Goal: Find specific page/section: Find specific page/section

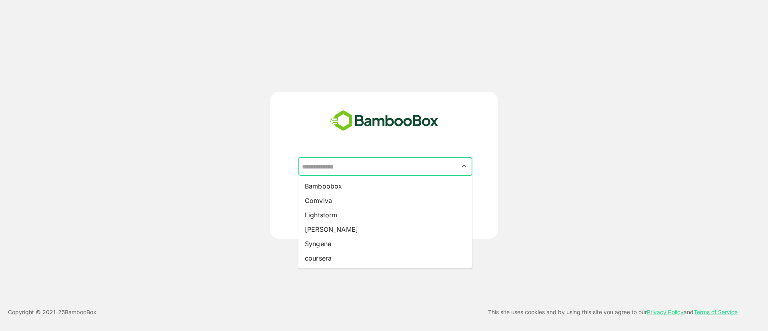
click at [363, 161] on input "text" at bounding box center [385, 166] width 171 height 15
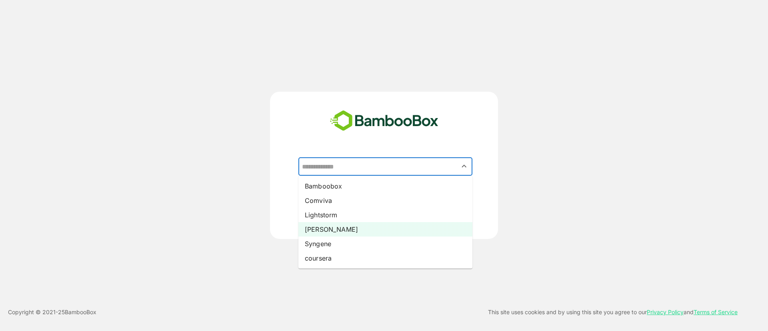
click at [322, 234] on li "[PERSON_NAME]" at bounding box center [385, 229] width 174 height 14
type input "*****"
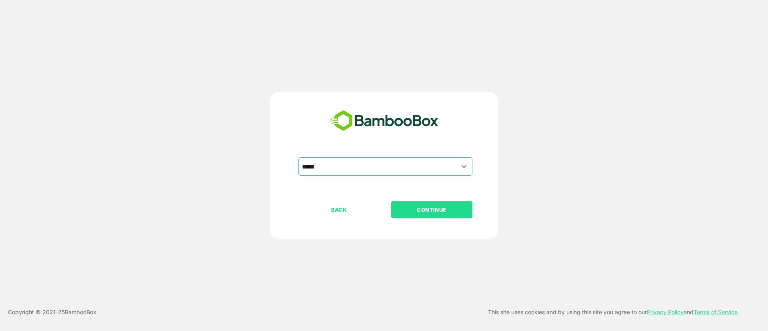
click at [436, 208] on p "CONTINUE" at bounding box center [431, 209] width 80 height 9
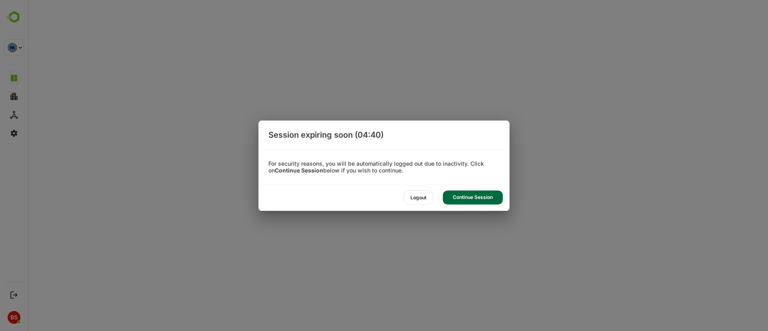
click at [467, 197] on div "Continue Session" at bounding box center [473, 197] width 60 height 14
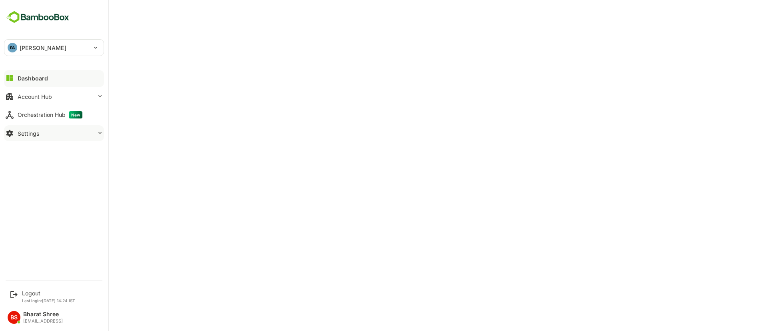
click at [56, 136] on button "Settings" at bounding box center [54, 133] width 100 height 16
click at [38, 88] on div "Dashboard Account Hub Orchestration Hub New Settings" at bounding box center [54, 106] width 108 height 74
click at [47, 91] on button "Account Hub" at bounding box center [54, 96] width 100 height 16
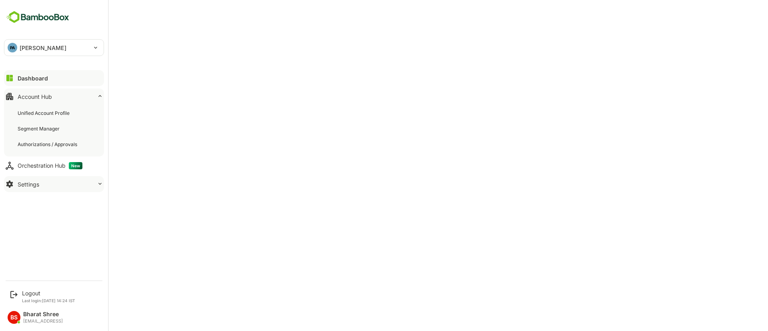
click at [38, 186] on div "Settings" at bounding box center [29, 184] width 22 height 7
